Goal: Task Accomplishment & Management: Complete application form

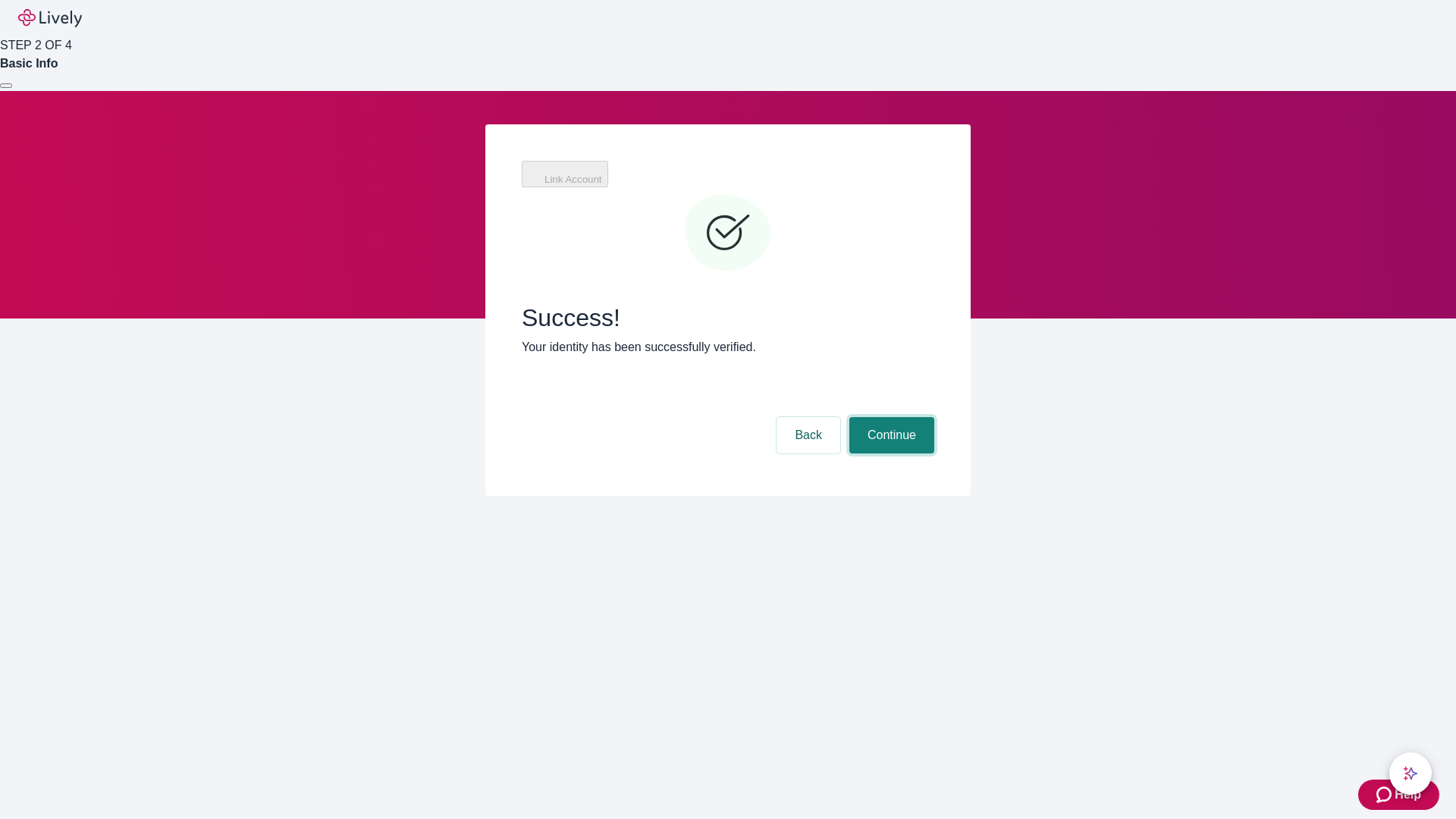
click at [890, 417] on button "Continue" at bounding box center [892, 435] width 85 height 36
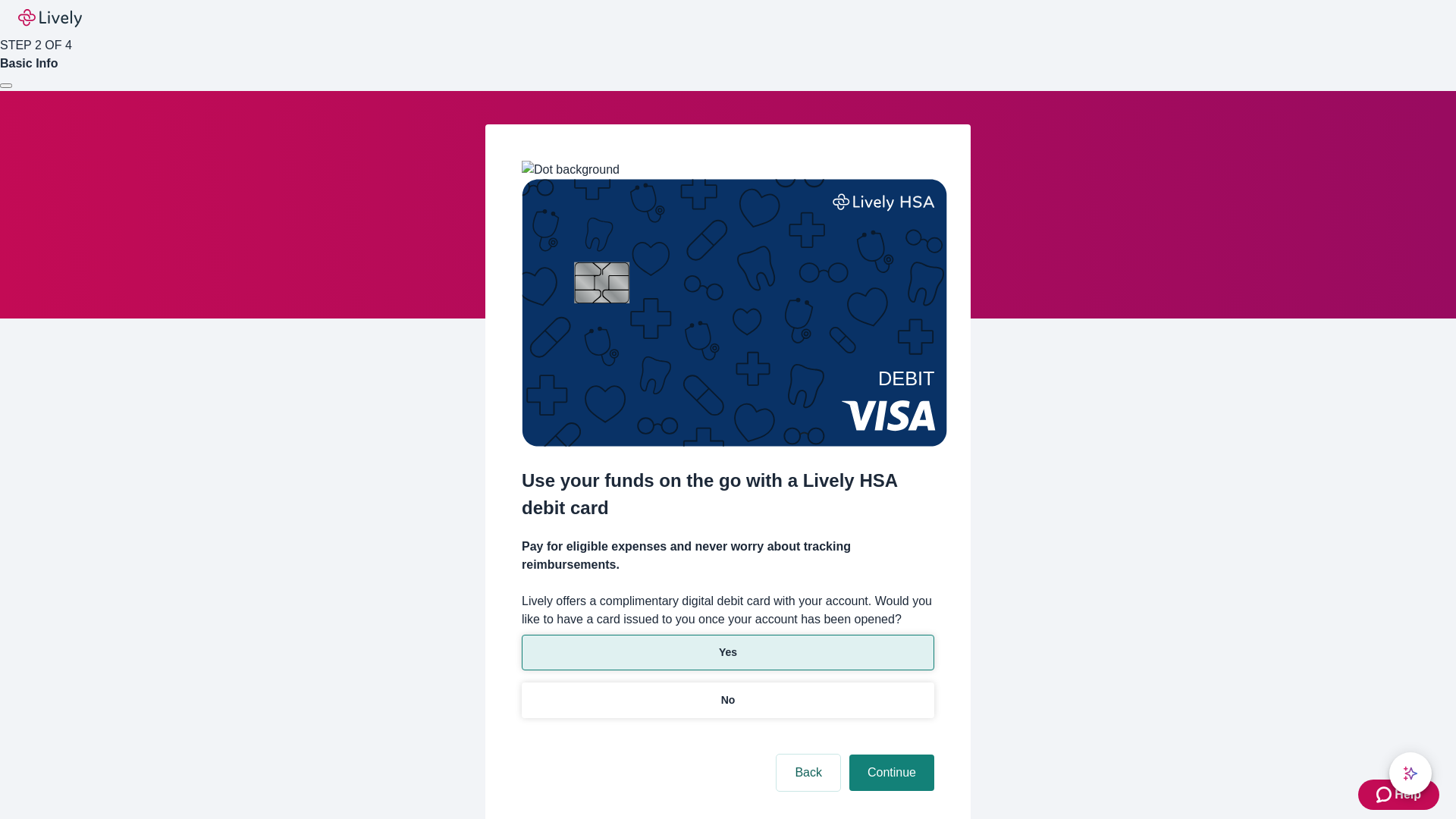
click at [727, 645] on p "Yes" at bounding box center [728, 652] width 19 height 16
click at [890, 755] on button "Continue" at bounding box center [892, 773] width 85 height 36
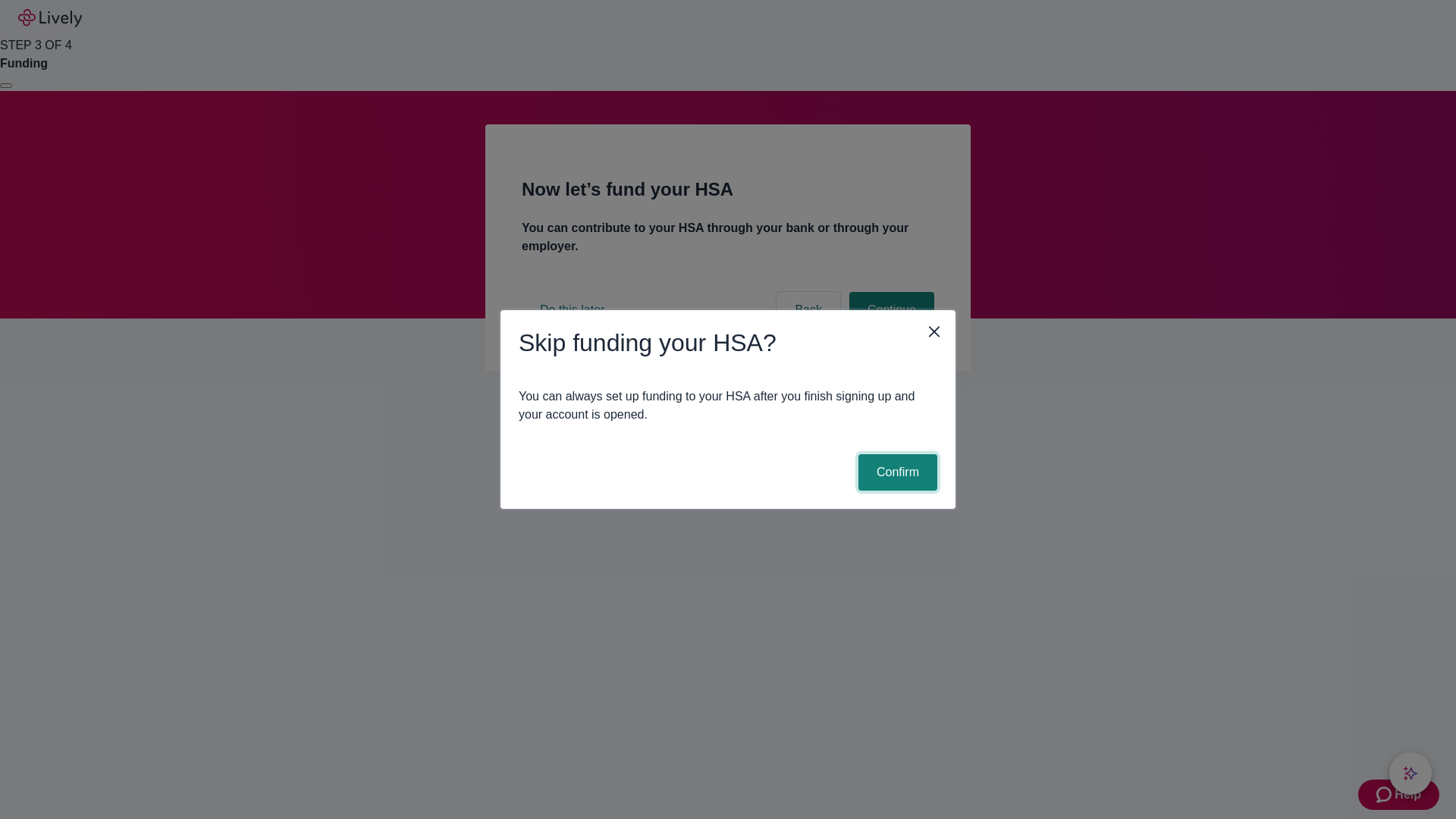
click at [896, 472] on button "Confirm" at bounding box center [897, 472] width 79 height 36
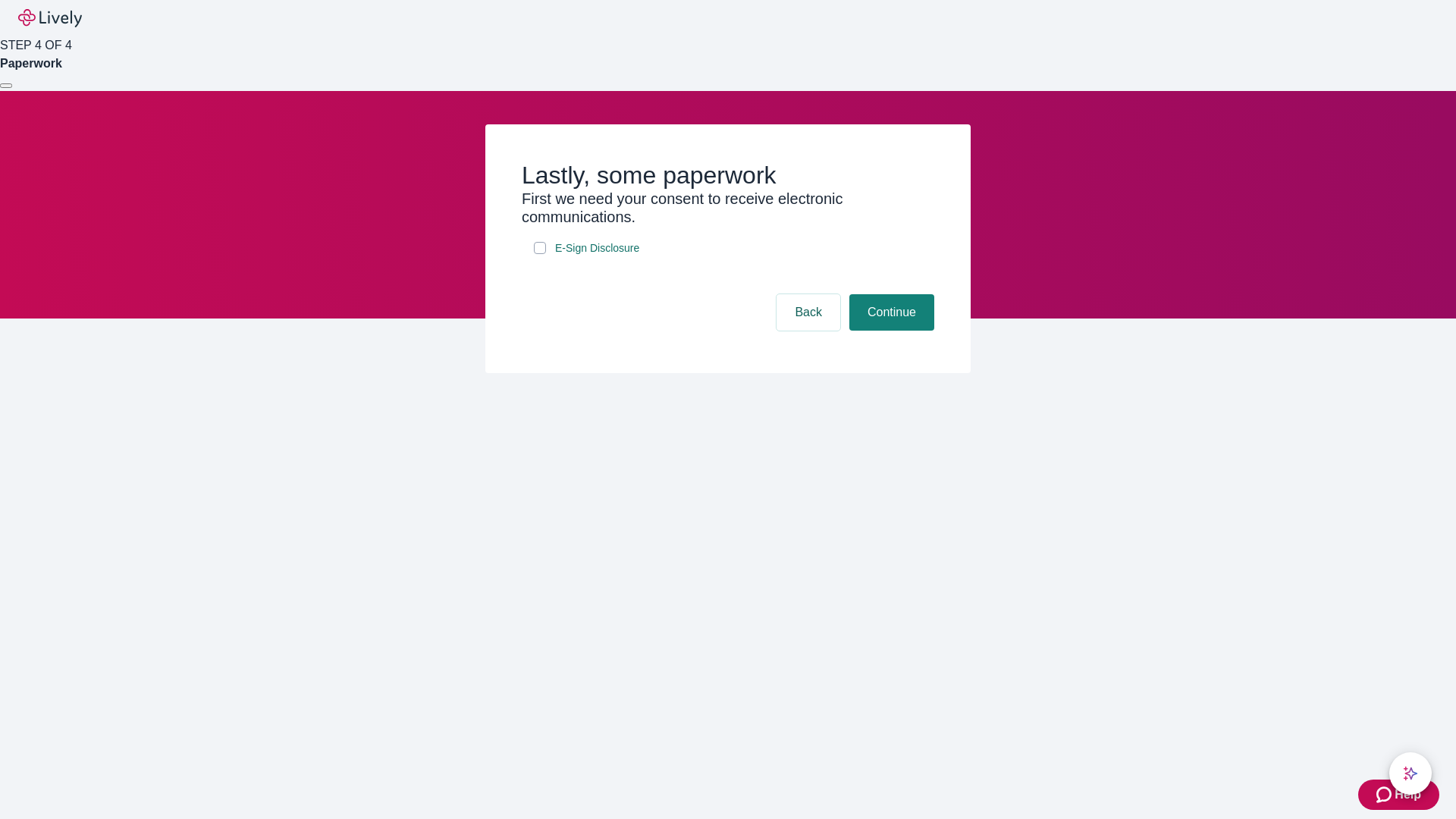
click at [540, 254] on input "E-Sign Disclosure" at bounding box center [540, 248] width 12 height 12
checkbox input "true"
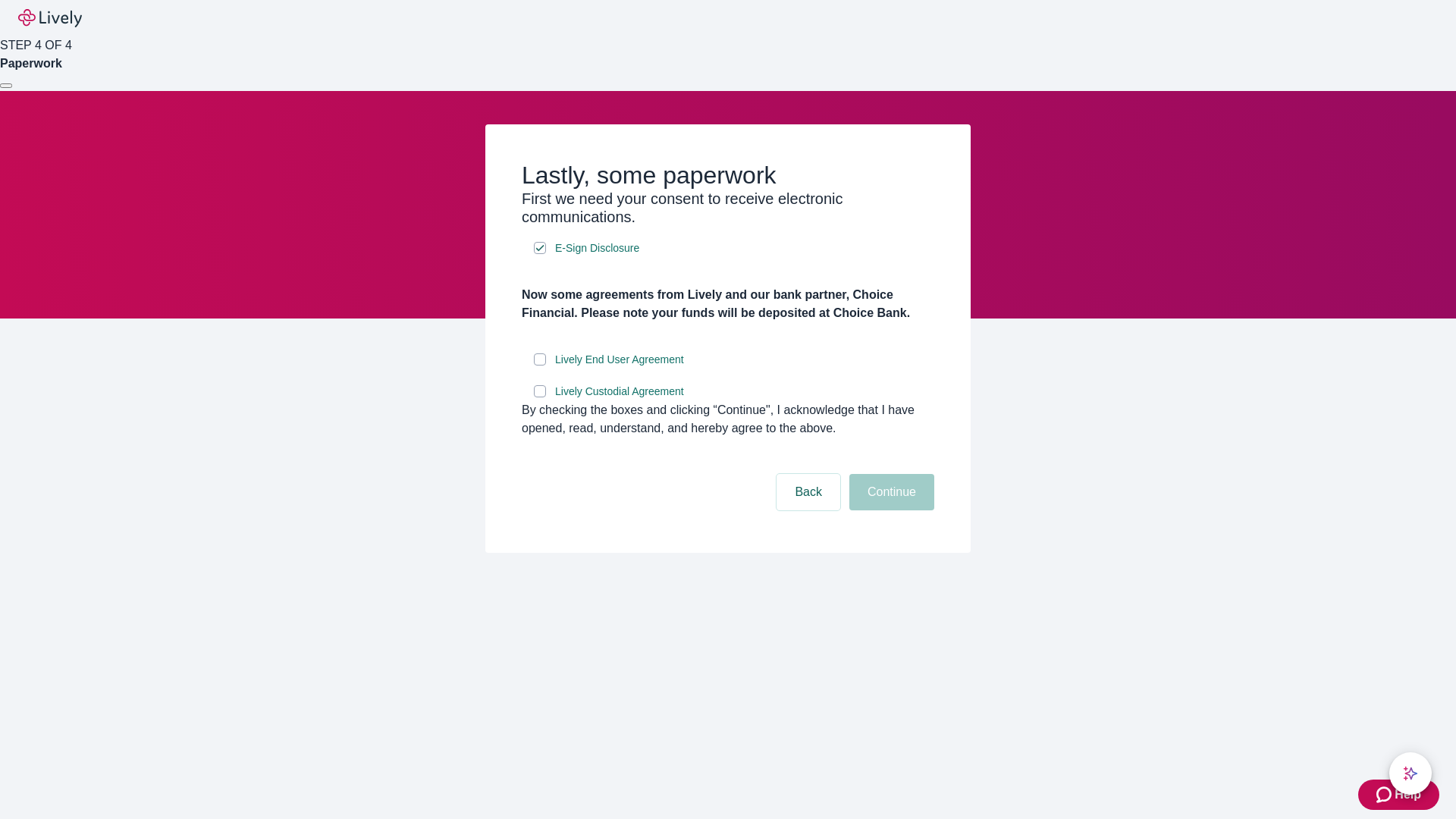
click at [540, 366] on input "Lively End User Agreement" at bounding box center [540, 360] width 12 height 12
checkbox input "true"
click at [540, 398] on input "Lively Custodial Agreement" at bounding box center [540, 391] width 12 height 12
checkbox input "true"
click at [890, 510] on button "Continue" at bounding box center [892, 492] width 85 height 36
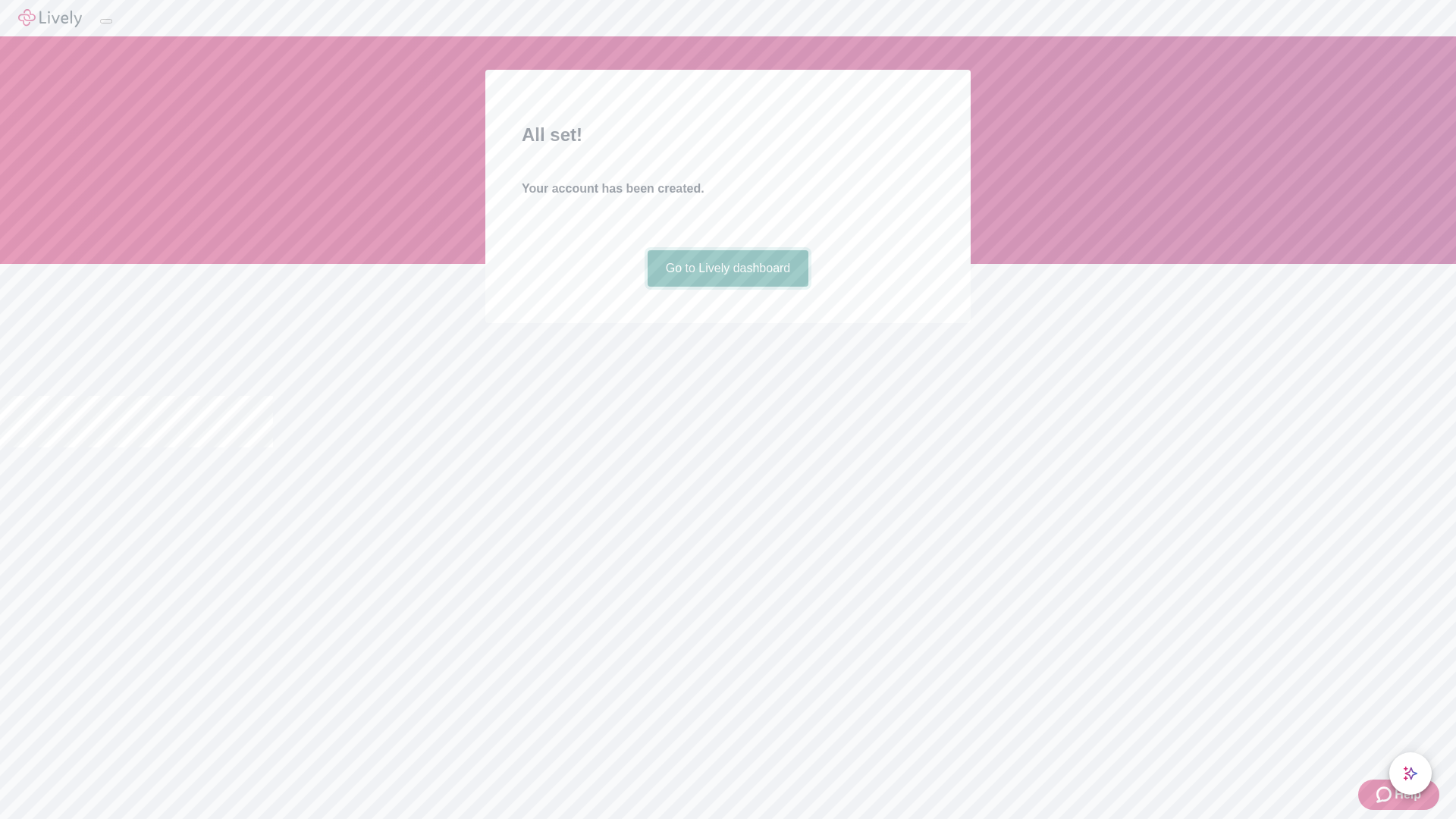
click at [727, 286] on link "Go to Lively dashboard" at bounding box center [728, 268] width 161 height 36
